Goal: Task Accomplishment & Management: Manage account settings

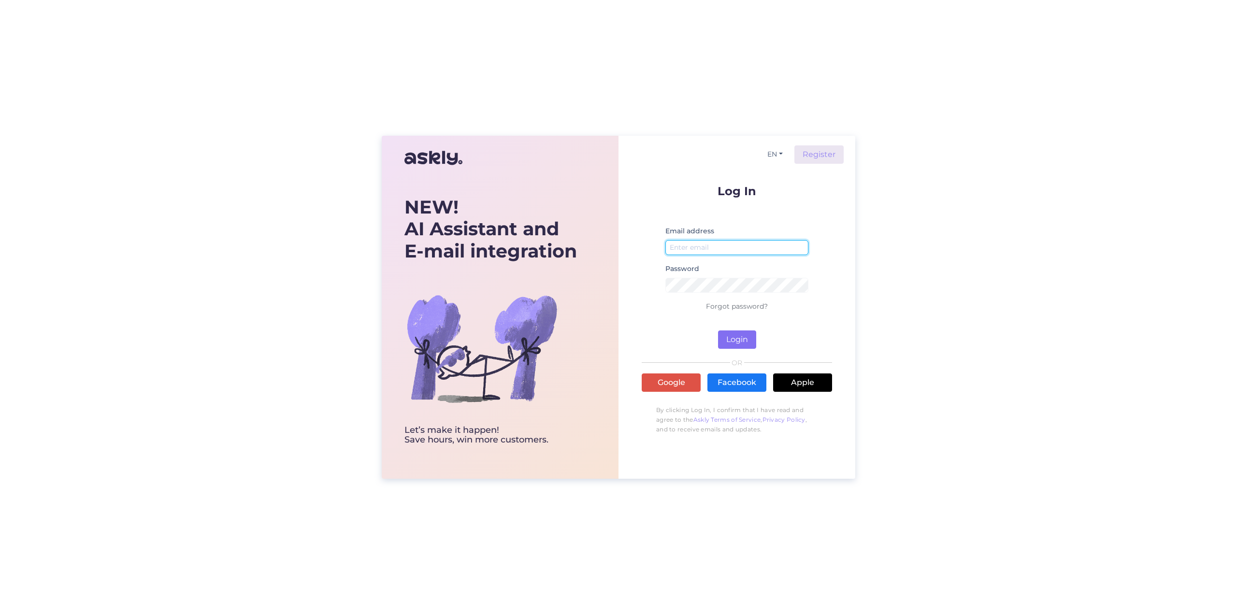
type input "kerstin.valdsalu@luutar.ee"
click at [740, 339] on button "Login" at bounding box center [737, 339] width 38 height 18
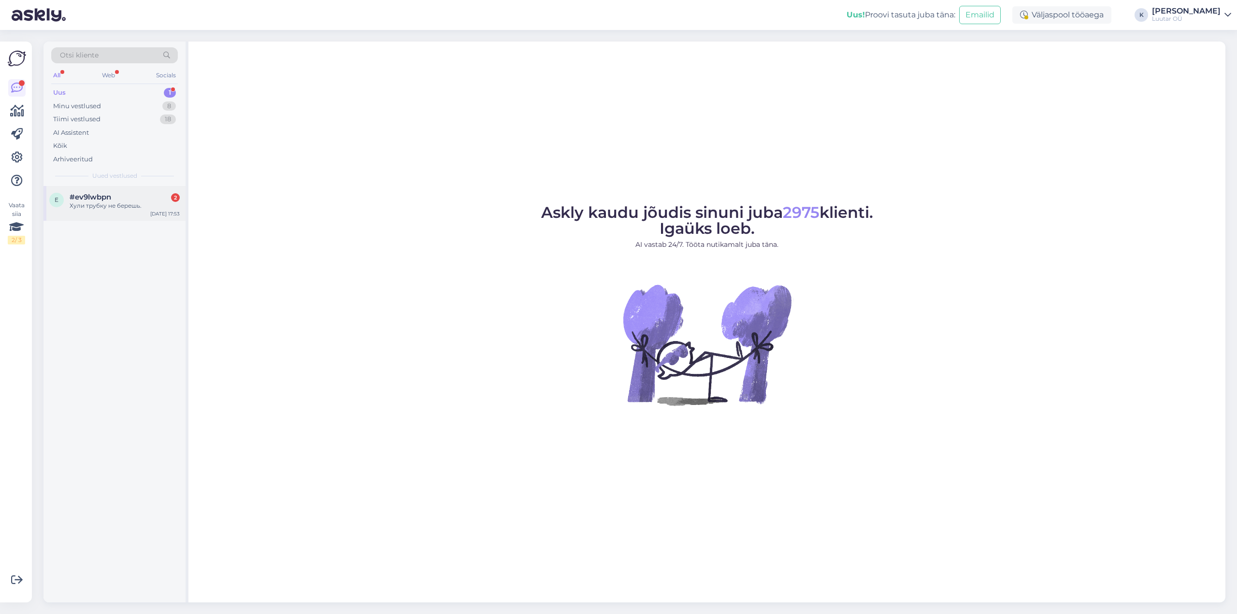
click at [90, 199] on span "#ev9lwbpn" at bounding box center [91, 197] width 42 height 9
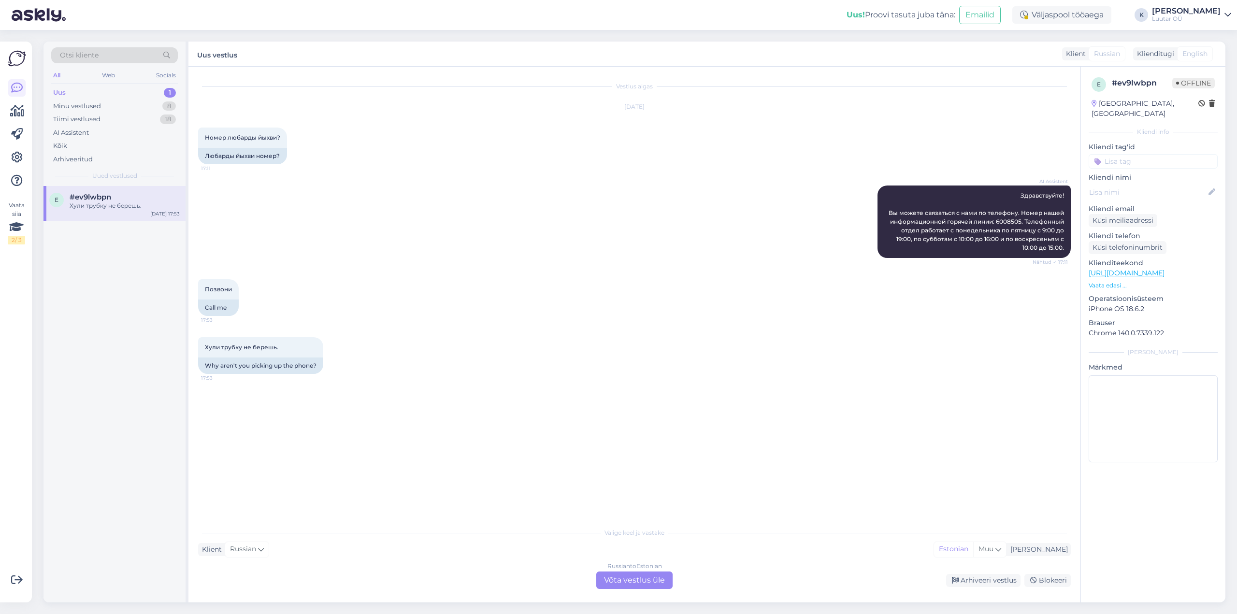
click at [1209, 4] on div "Uus! Proovi tasuta juba täna: Emailid Väljaspool tööaega K Kerstin Luutar OÜ" at bounding box center [618, 15] width 1237 height 30
click at [1209, 10] on div "Kerstin" at bounding box center [1186, 11] width 69 height 8
click at [1147, 84] on div "Logi välja" at bounding box center [1145, 82] width 172 height 17
